Goal: Information Seeking & Learning: Check status

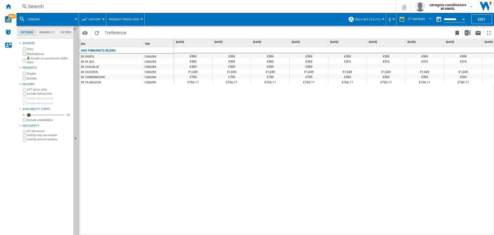
scroll to position [0, 529]
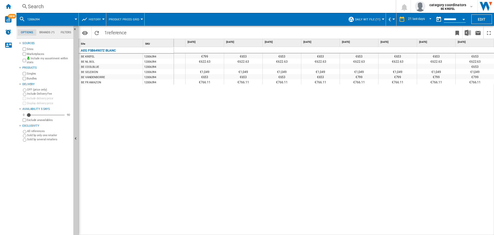
click at [96, 19] on span "History" at bounding box center [95, 19] width 12 height 3
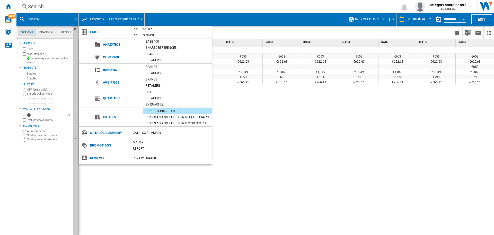
click at [43, 9] on md-backdrop at bounding box center [247, 117] width 494 height 235
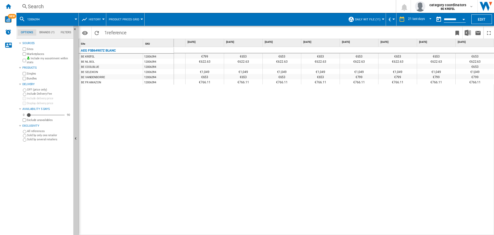
click at [35, 6] on div "Search" at bounding box center [205, 6] width 355 height 7
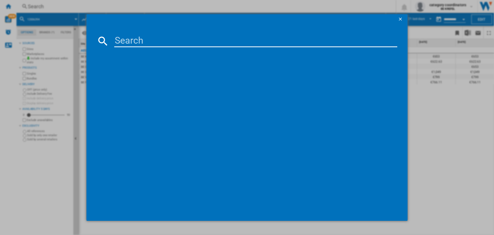
click at [134, 42] on input at bounding box center [255, 41] width 283 height 12
paste input "SMV2ITX09E"
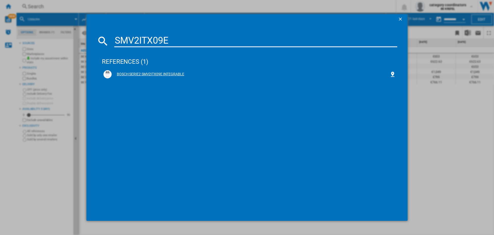
type input "SMV2ITX09E"
click at [164, 75] on div "BOSCH SERIE2 SMV2ITX09E INTEGRABLE" at bounding box center [251, 74] width 278 height 5
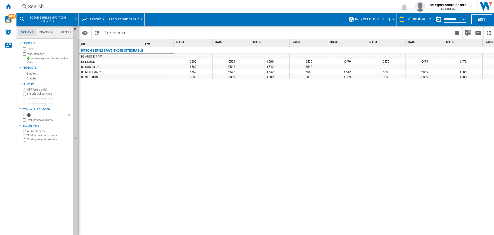
click at [429, 62] on div "€479" at bounding box center [425, 60] width 38 height 5
click at [309, 67] on div "€542" at bounding box center [309, 66] width 38 height 5
click at [228, 65] on div "€542" at bounding box center [232, 66] width 38 height 5
click at [208, 65] on div "€562" at bounding box center [193, 66] width 38 height 5
click at [187, 64] on div "€562" at bounding box center [193, 66] width 38 height 5
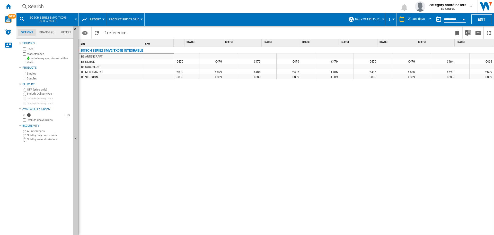
scroll to position [0, 529]
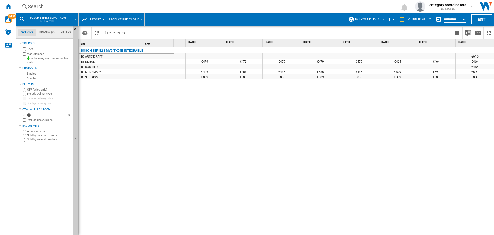
click at [181, 116] on div "€615 €615 €509 €509 €509 €509 €479 €479 €479 €479 €479 €479 €479 €479 €479 €479…" at bounding box center [334, 141] width 321 height 188
drag, startPoint x: 246, startPoint y: 155, endPoint x: 243, endPoint y: 155, distance: 2.6
click at [246, 155] on div "€615 €615 €509 €509 €509 €509 €479 €479 €479 €479 €479 €479 €479 €479 €479 €479…" at bounding box center [334, 141] width 321 height 188
click at [232, 184] on div "€615 €615 €509 €509 €509 €509 €479 €479 €479 €479 €479 €479 €479 €479 €479 €479…" at bounding box center [334, 141] width 321 height 188
